Goal: Obtain resource: Download file/media

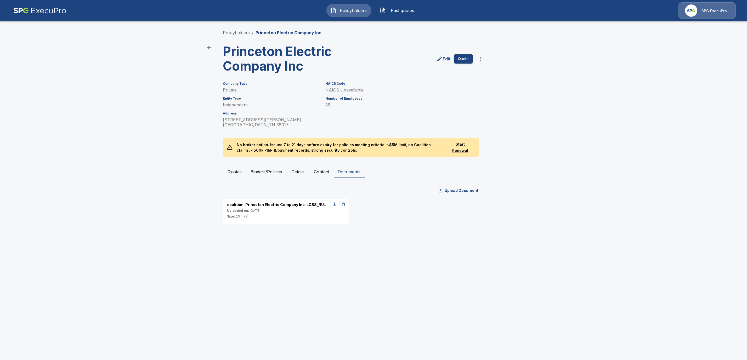
click at [241, 34] on link "Policyholders" at bounding box center [236, 32] width 27 height 5
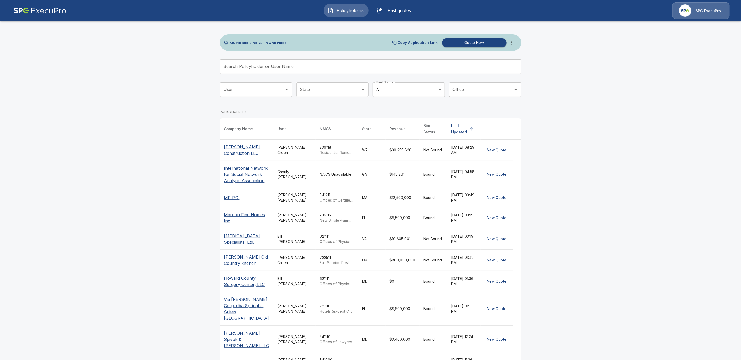
click at [266, 66] on input "Search Policyholder or User Name" at bounding box center [368, 66] width 296 height 15
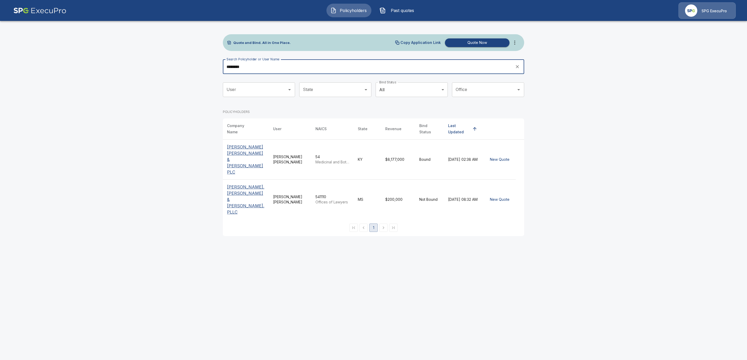
type input "********"
click at [238, 147] on p "Thompson Miller & Simpson PLC" at bounding box center [246, 159] width 38 height 31
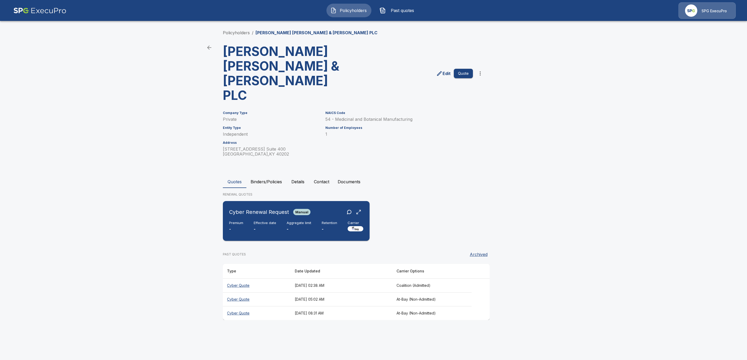
click at [309, 221] on h6 "Aggregate limit" at bounding box center [299, 223] width 25 height 4
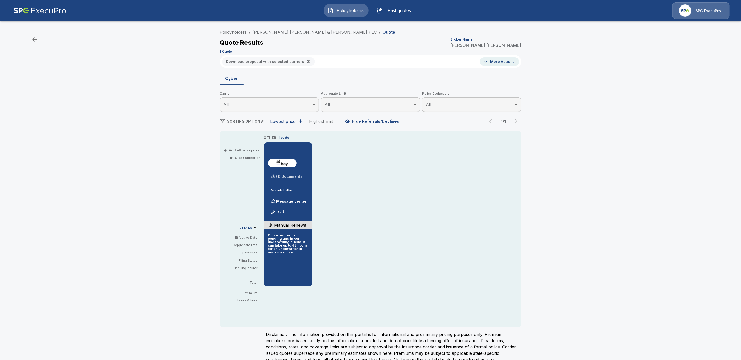
click at [295, 175] on p "(1) Documents" at bounding box center [290, 177] width 26 height 4
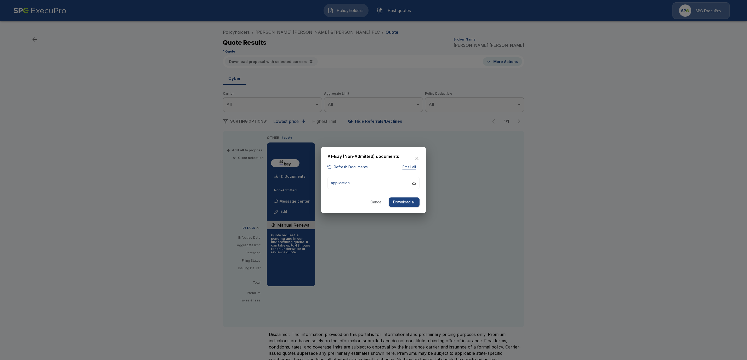
click at [350, 169] on button "Refresh Documents" at bounding box center [348, 167] width 40 height 7
click at [418, 182] on button "application" at bounding box center [374, 183] width 92 height 12
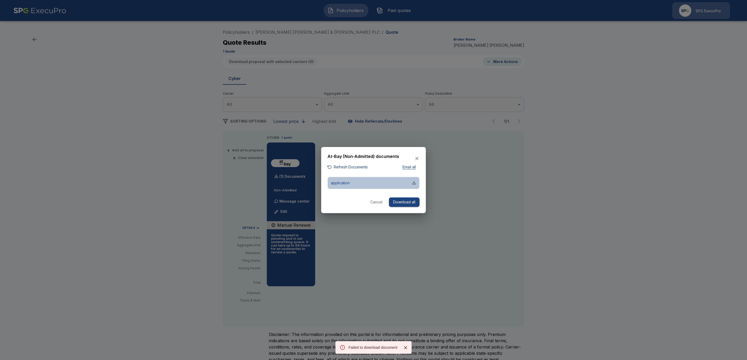
click at [413, 183] on div "button" at bounding box center [414, 183] width 4 height 4
click at [406, 348] on icon "Close" at bounding box center [405, 347] width 3 height 3
click at [406, 349] on icon "Close" at bounding box center [405, 347] width 3 height 3
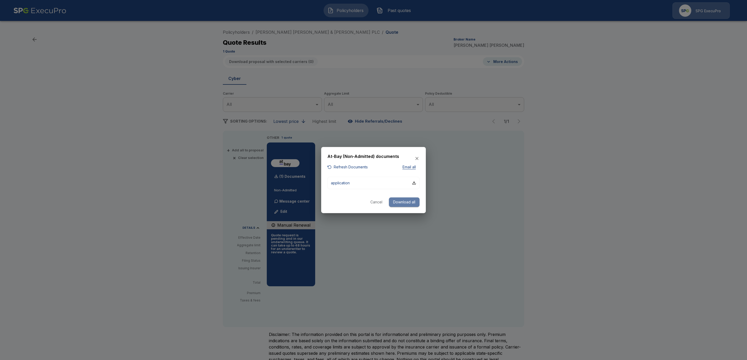
click at [405, 200] on button "Download all" at bounding box center [404, 203] width 31 height 10
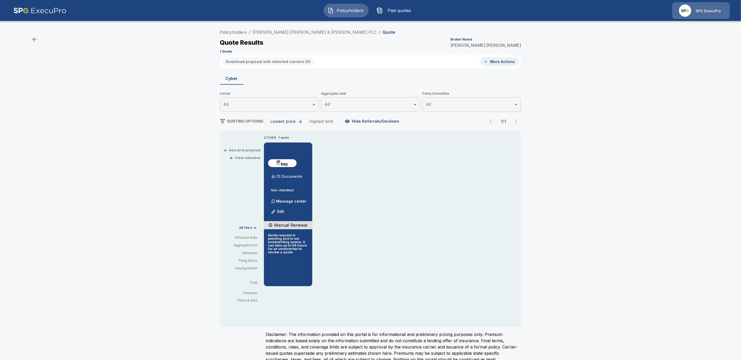
click at [292, 175] on p "(1) Documents" at bounding box center [290, 177] width 26 height 4
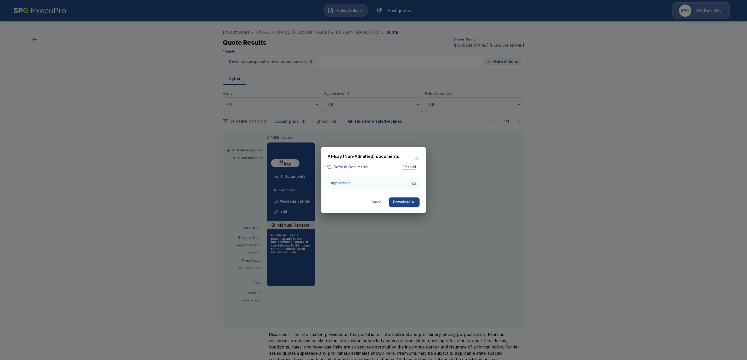
click at [416, 182] on div "button" at bounding box center [414, 183] width 4 height 4
click at [417, 157] on icon "button" at bounding box center [416, 158] width 5 height 5
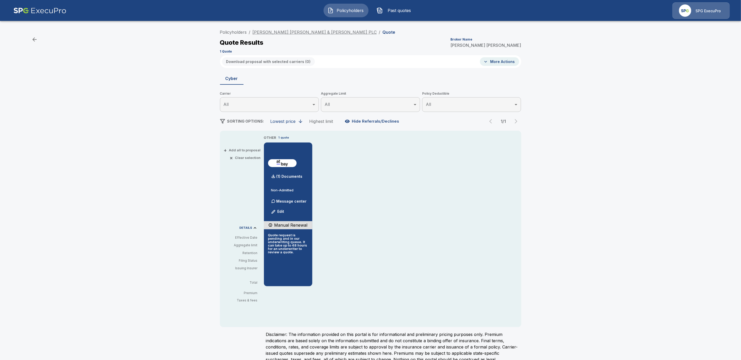
click at [286, 32] on link "Thompson Miller & Simpson PLC" at bounding box center [315, 32] width 124 height 5
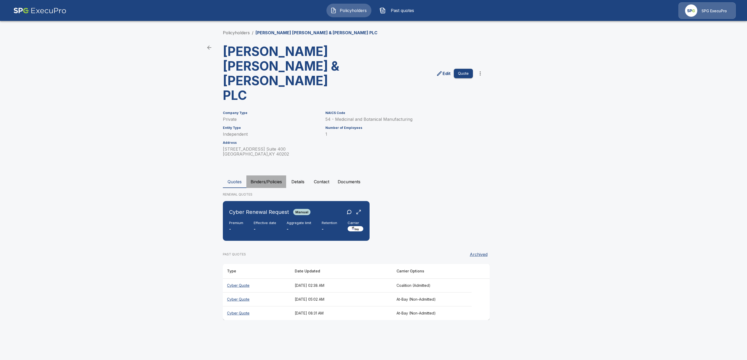
click at [271, 176] on button "Binders/Policies" at bounding box center [266, 182] width 40 height 13
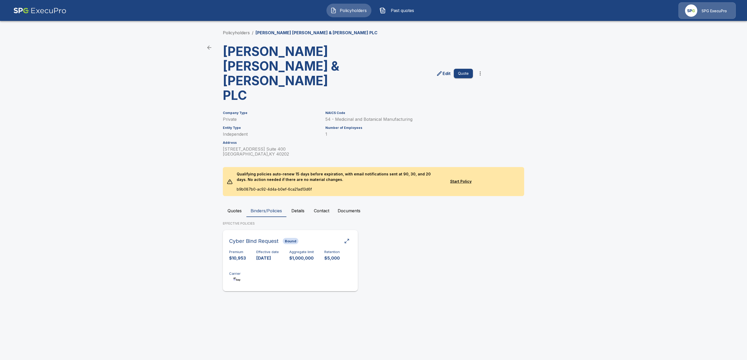
click at [299, 250] on div "Premium $10,953 Effective date 11/21/2024 Aggregate limit $1,000,000 Retention …" at bounding box center [290, 266] width 122 height 33
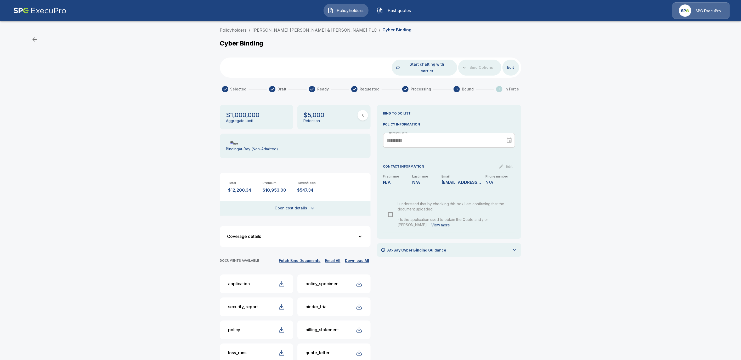
click at [285, 281] on div "button" at bounding box center [282, 284] width 6 height 6
click at [275, 31] on link "Thompson Miller & Simpson PLC" at bounding box center [315, 29] width 124 height 5
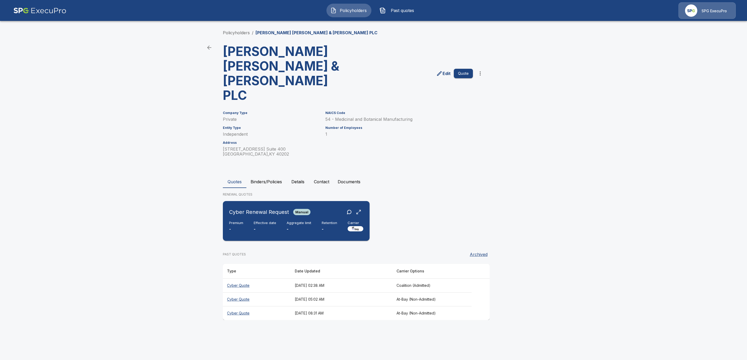
click at [258, 226] on p "-" at bounding box center [265, 229] width 23 height 6
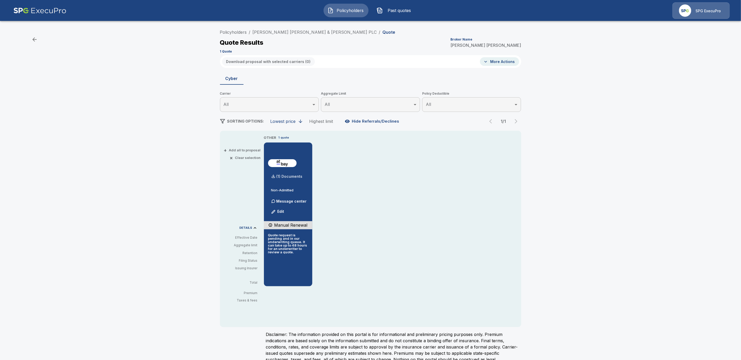
click at [293, 176] on p "(1) Documents" at bounding box center [290, 177] width 26 height 4
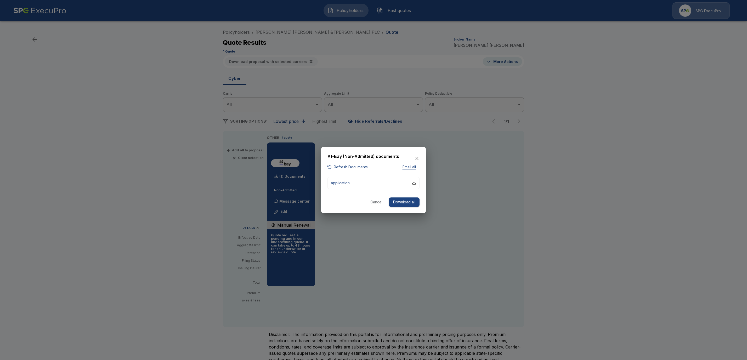
click at [417, 157] on icon "button" at bounding box center [416, 158] width 5 height 5
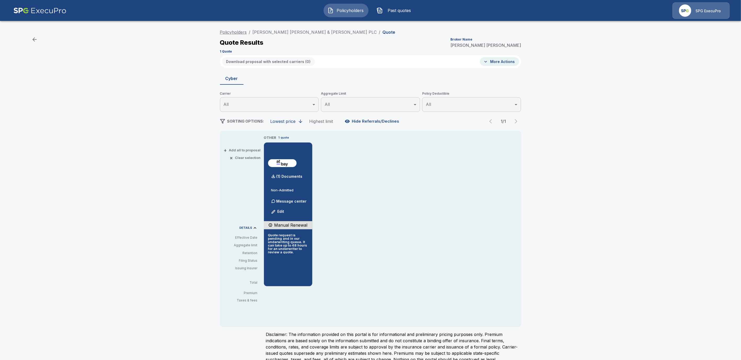
click at [238, 31] on link "Policyholders" at bounding box center [233, 32] width 27 height 5
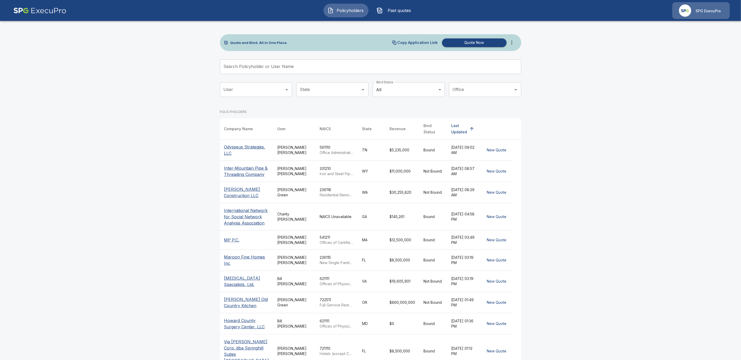
click at [249, 71] on input "Search Policyholder or User Name" at bounding box center [368, 66] width 296 height 15
paste input "**********"
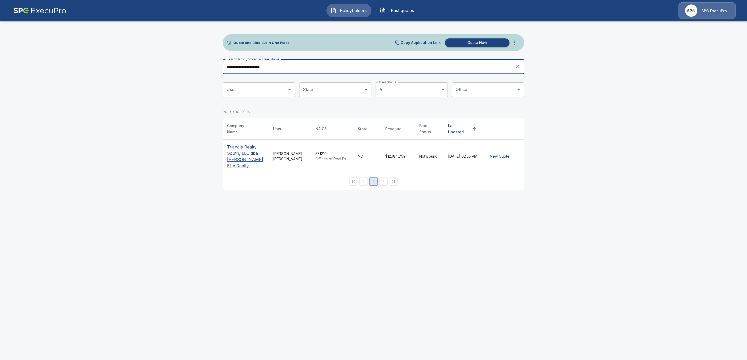
type input "**********"
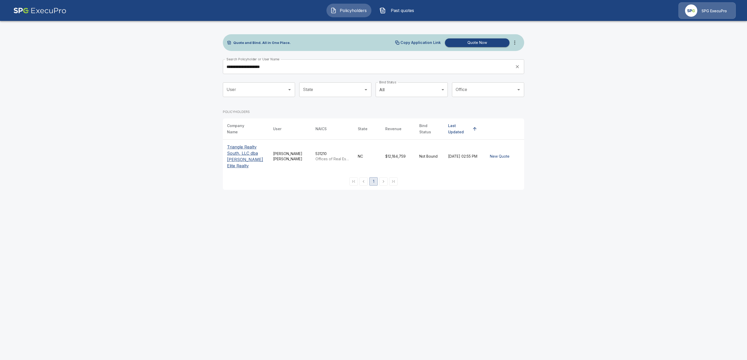
click at [244, 169] on th "Triangle Realty South, LLC dba [PERSON_NAME] Elite Realty" at bounding box center [246, 157] width 46 height 34
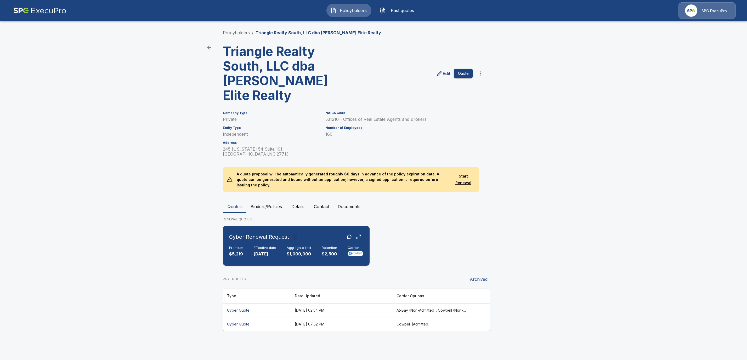
click at [284, 246] on div "Premium $5,219 Effective date 10/1/2025 Aggregate limit $1,000,000 Retention $2…" at bounding box center [296, 252] width 134 height 12
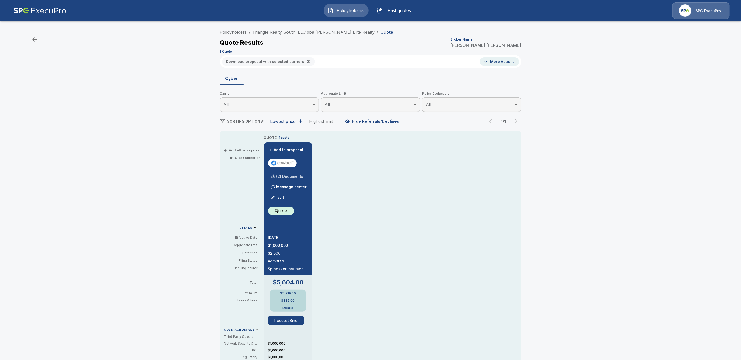
click at [303, 175] on p "(2) Documents" at bounding box center [290, 177] width 27 height 4
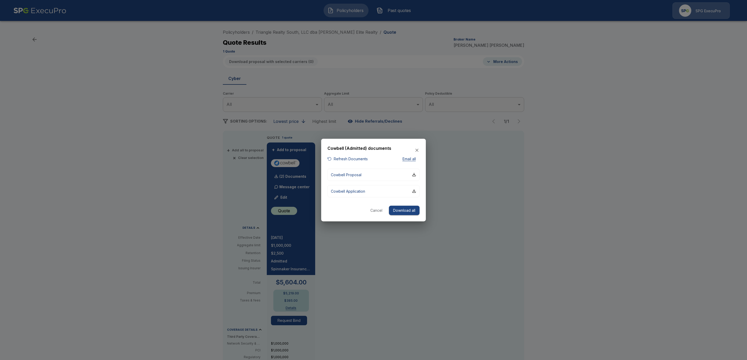
click at [329, 157] on div "button" at bounding box center [330, 159] width 4 height 4
click at [330, 156] on div "Cowbell (Admitted) documents Refresh Documents Email all Cowbell Proposal Cowbe…" at bounding box center [373, 180] width 747 height 360
click at [531, 266] on div at bounding box center [373, 180] width 747 height 360
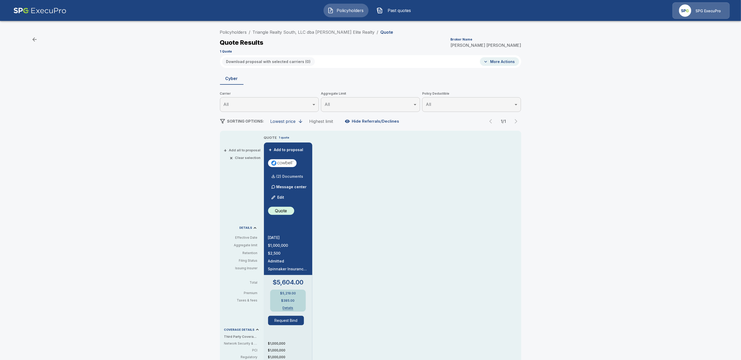
click at [302, 176] on p "(2) Documents" at bounding box center [290, 177] width 27 height 4
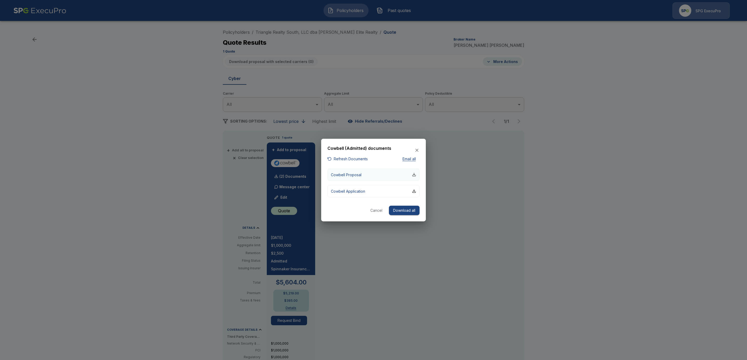
click at [416, 176] on div "button" at bounding box center [414, 175] width 4 height 4
click at [418, 150] on icon "button" at bounding box center [416, 150] width 5 height 5
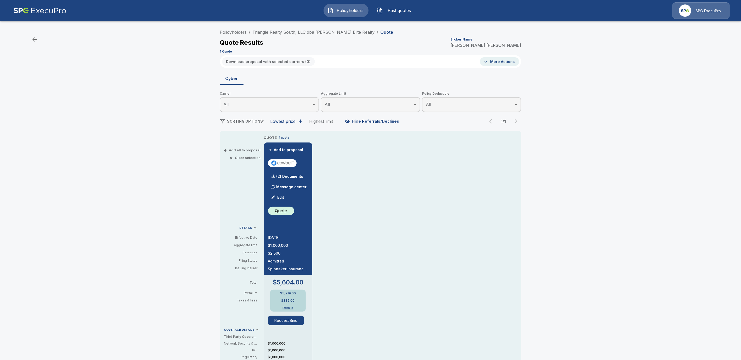
click at [369, 46] on div "Quote Results Broker Name Tricia Dietz" at bounding box center [370, 42] width 301 height 9
drag, startPoint x: 371, startPoint y: 29, endPoint x: 246, endPoint y: 26, distance: 125.4
click at [246, 26] on div "Policyholders / Triangle Realty South, LLC dba Keller Williams Elite Realty / Q…" at bounding box center [370, 280] width 741 height 511
drag, startPoint x: 370, startPoint y: 34, endPoint x: 255, endPoint y: 30, distance: 115.2
click at [255, 30] on ol "Policyholders / Triangle Realty South, LLC dba Keller Williams Elite Realty / Q…" at bounding box center [306, 32] width 173 height 6
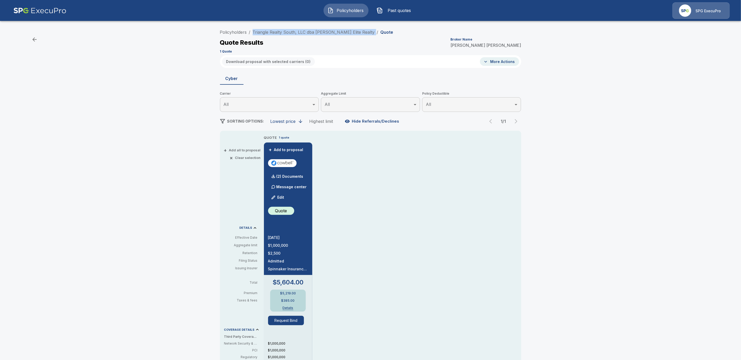
copy ol "Triangle Realty South, LLC dba Keller Williams Elite Realty /"
click at [422, 48] on div "Policyholders / Triangle Realty South, LLC dba Keller Williams Elite Realty / Q…" at bounding box center [370, 41] width 301 height 28
click at [296, 173] on div "(2) Documents" at bounding box center [285, 176] width 35 height 10
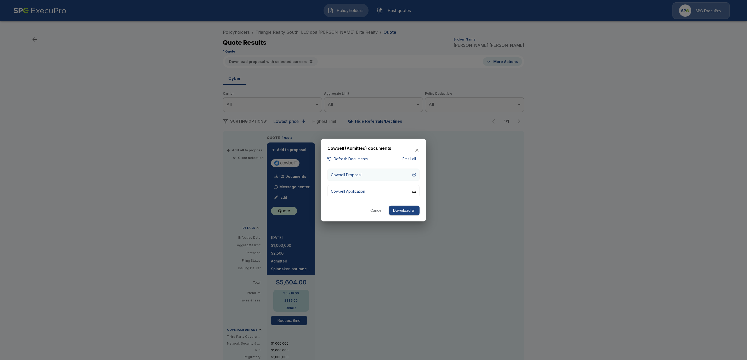
click at [415, 175] on div "button" at bounding box center [414, 175] width 4 height 4
drag, startPoint x: 400, startPoint y: 244, endPoint x: 388, endPoint y: 233, distance: 16.3
click at [399, 244] on div at bounding box center [373, 180] width 747 height 360
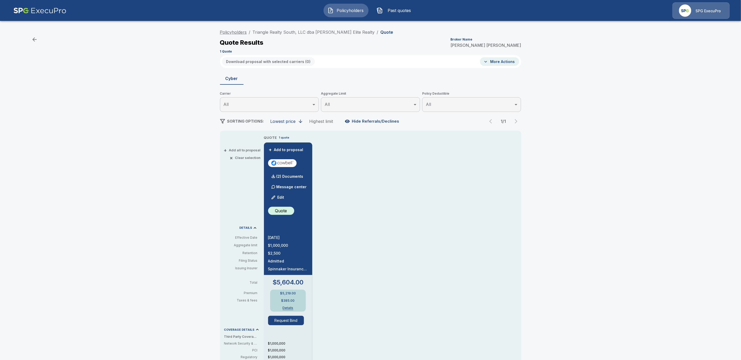
click at [228, 30] on link "Policyholders" at bounding box center [233, 32] width 27 height 5
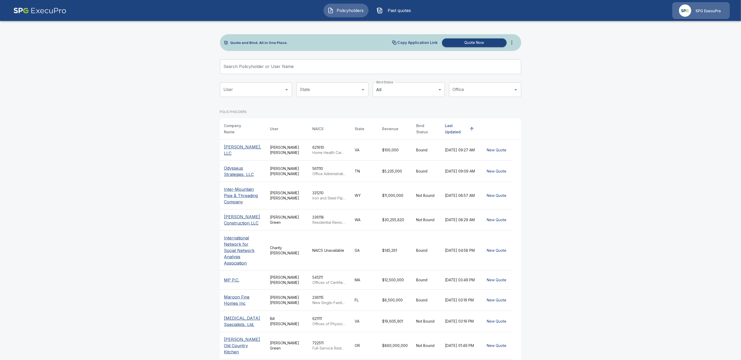
click at [258, 67] on input "Search Policyholder or User Name" at bounding box center [368, 66] width 296 height 15
paste input "**********"
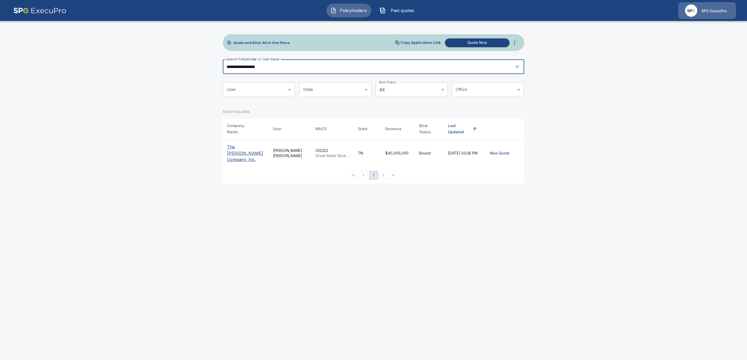
type input "**********"
click at [228, 152] on p "The [PERSON_NAME] Company, Inc." at bounding box center [246, 153] width 38 height 19
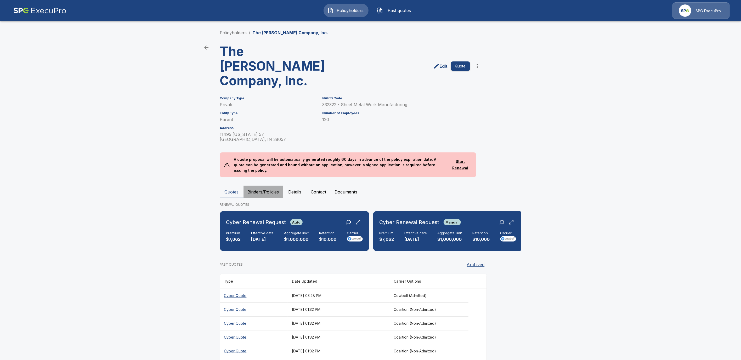
click at [260, 186] on button "Binders/Policies" at bounding box center [264, 192] width 40 height 13
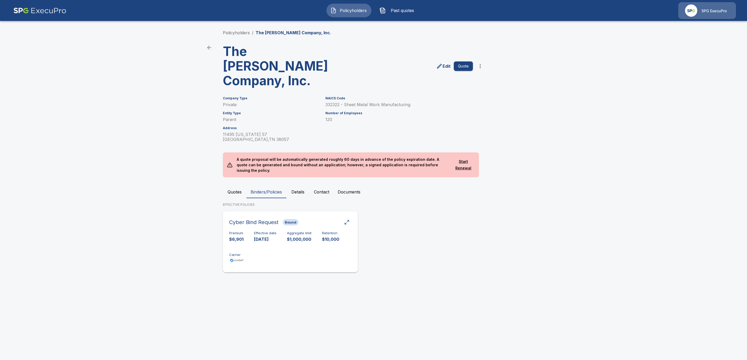
click at [260, 231] on div "Premium $6,901 Effective date [DATE] Aggregate limit $1,000,000 Retention $10,0…" at bounding box center [290, 247] width 122 height 33
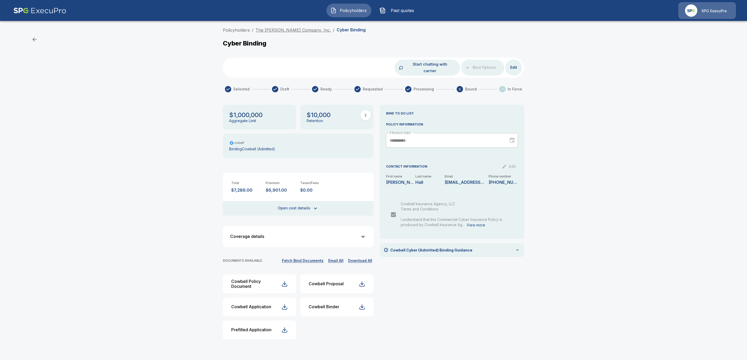
click at [278, 32] on link "The [PERSON_NAME] Company, Inc." at bounding box center [293, 29] width 75 height 5
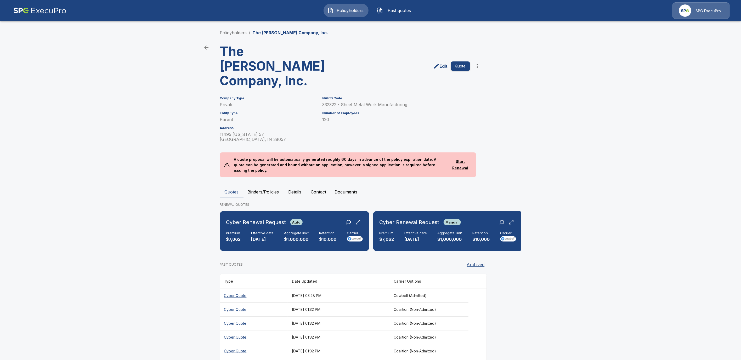
click at [278, 186] on button "Binders/Policies" at bounding box center [264, 192] width 40 height 13
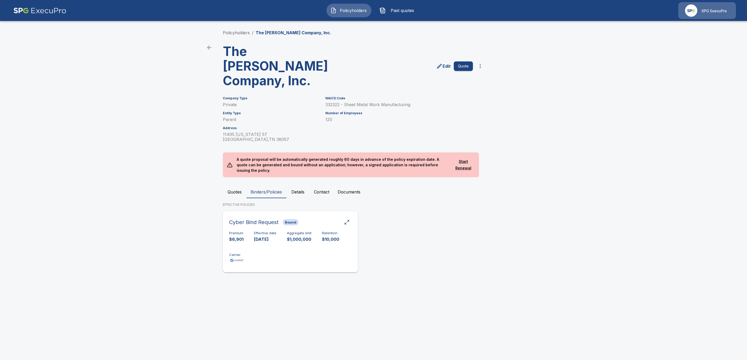
click at [291, 231] on div "Premium $6,901 Effective date 9/1/2025 Aggregate limit $1,000,000 Retention $10…" at bounding box center [290, 247] width 122 height 33
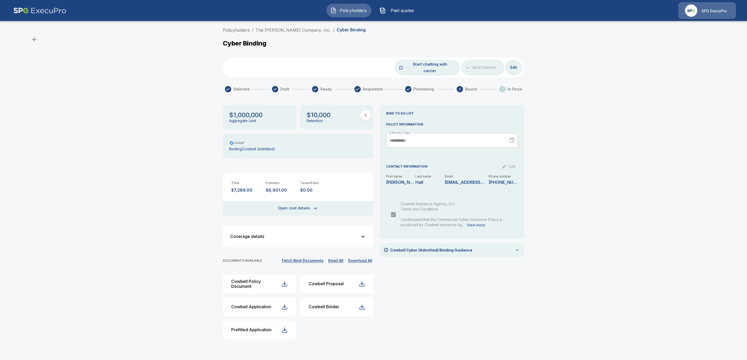
click at [303, 258] on button "Fetch Bind Documents" at bounding box center [303, 261] width 44 height 7
click at [363, 304] on div "button" at bounding box center [362, 307] width 6 height 6
click at [277, 29] on link "The [PERSON_NAME] Company, Inc." at bounding box center [293, 29] width 75 height 5
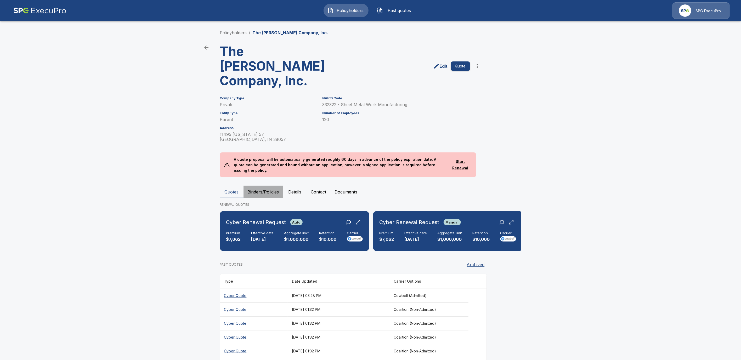
click at [274, 186] on button "Binders/Policies" at bounding box center [264, 192] width 40 height 13
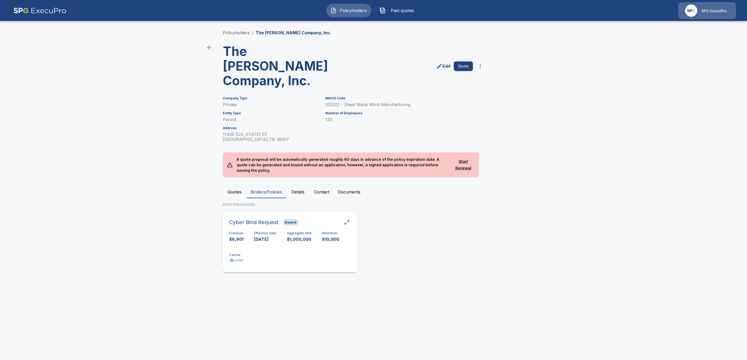
click at [261, 237] on p "[DATE]" at bounding box center [265, 240] width 23 height 6
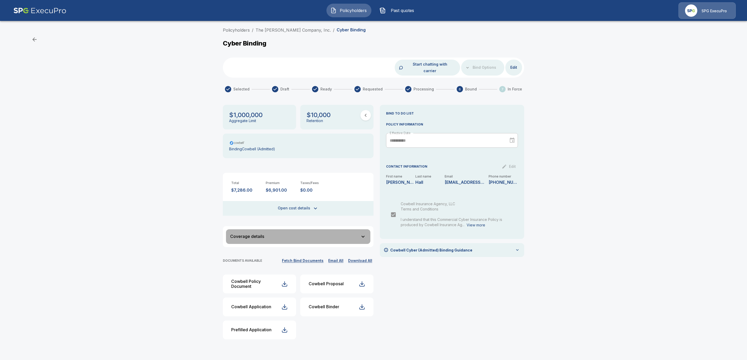
click at [365, 234] on icon "button" at bounding box center [363, 237] width 6 height 6
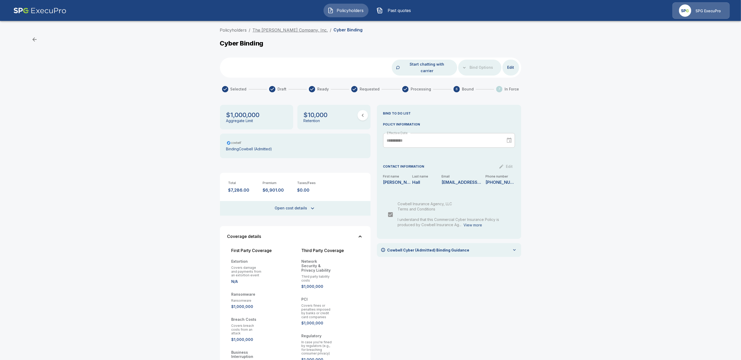
click at [278, 30] on link "The [PERSON_NAME] Company, Inc." at bounding box center [290, 29] width 75 height 5
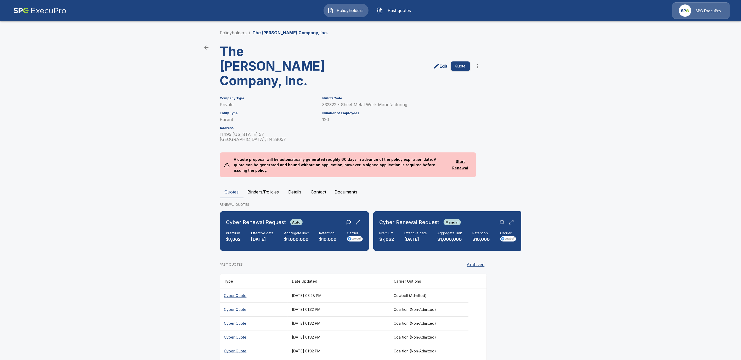
click at [262, 186] on button "Binders/Policies" at bounding box center [264, 192] width 40 height 13
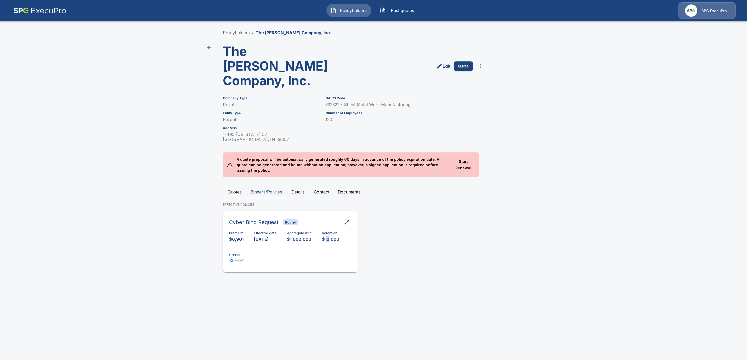
click at [329, 237] on p "$10,000" at bounding box center [330, 240] width 17 height 6
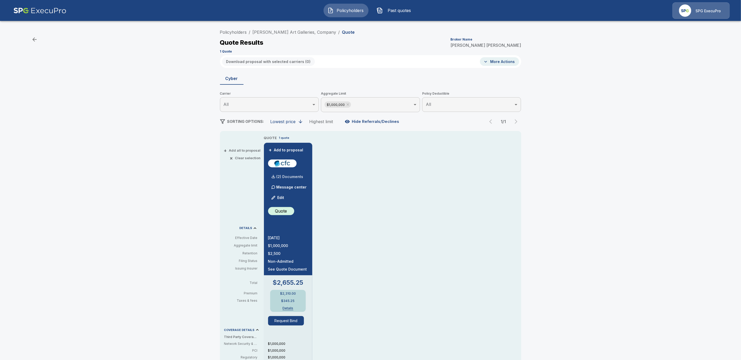
click at [299, 178] on p "(2) Documents" at bounding box center [290, 177] width 27 height 4
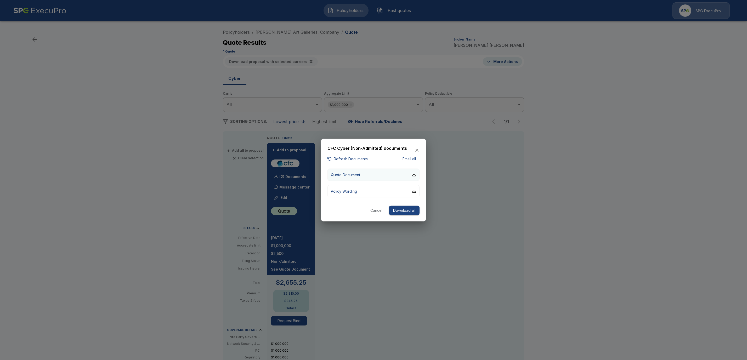
click at [415, 177] on button "Quote Document" at bounding box center [374, 175] width 92 height 12
click at [406, 212] on button "Download all" at bounding box center [404, 211] width 31 height 10
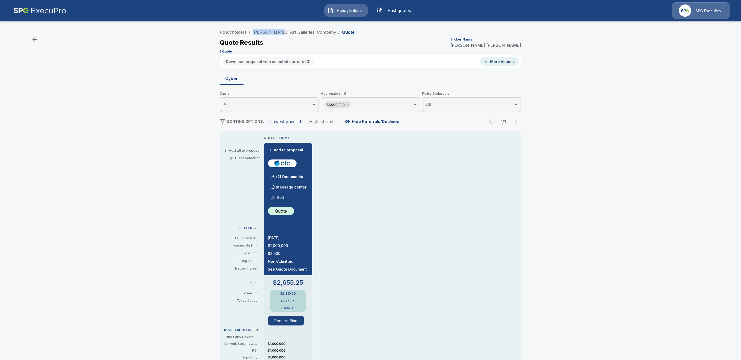
drag, startPoint x: 254, startPoint y: 33, endPoint x: 282, endPoint y: 34, distance: 27.5
click at [282, 34] on ol "Policyholders / [PERSON_NAME] Art Galleries, Company / Quote" at bounding box center [287, 32] width 135 height 6
copy link "[PERSON_NAME]"
